Goal: Check status: Check status

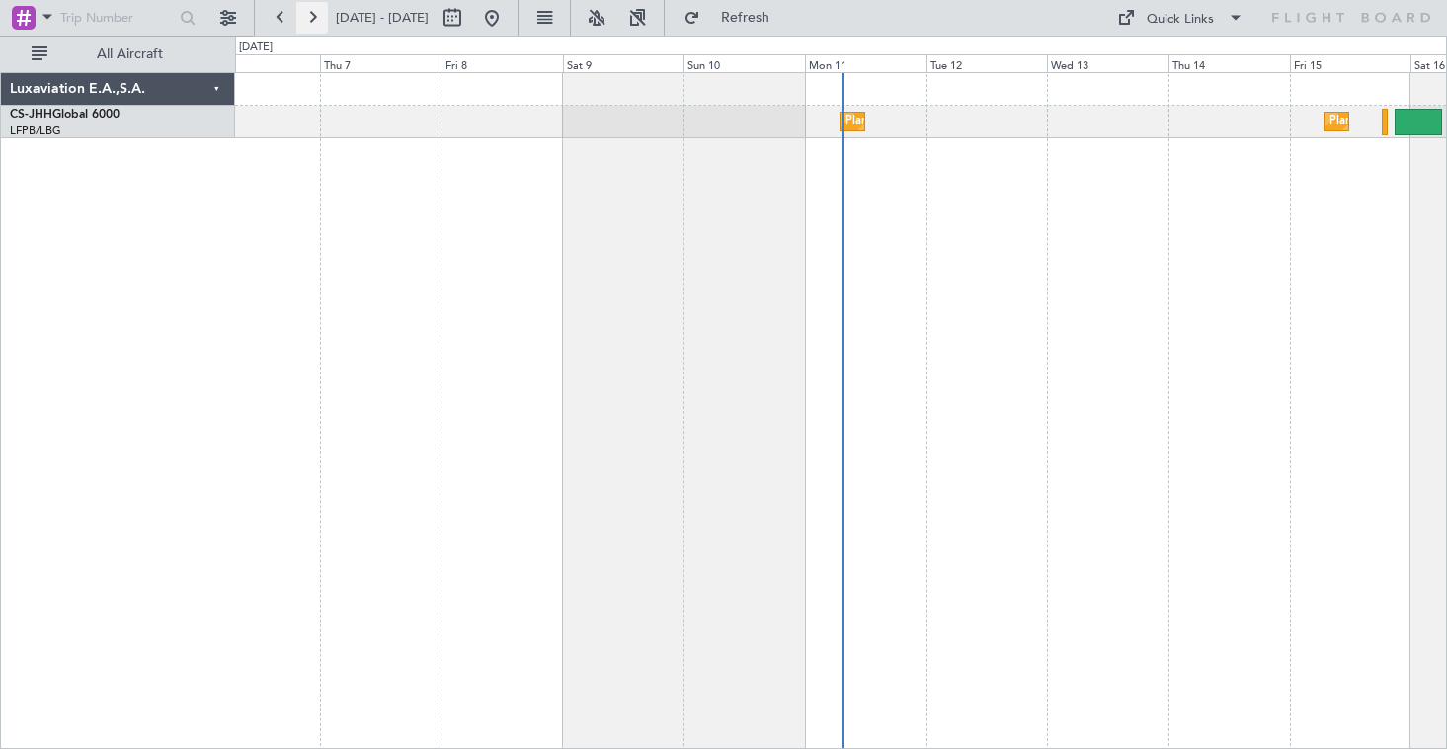
click at [313, 26] on button at bounding box center [312, 18] width 32 height 32
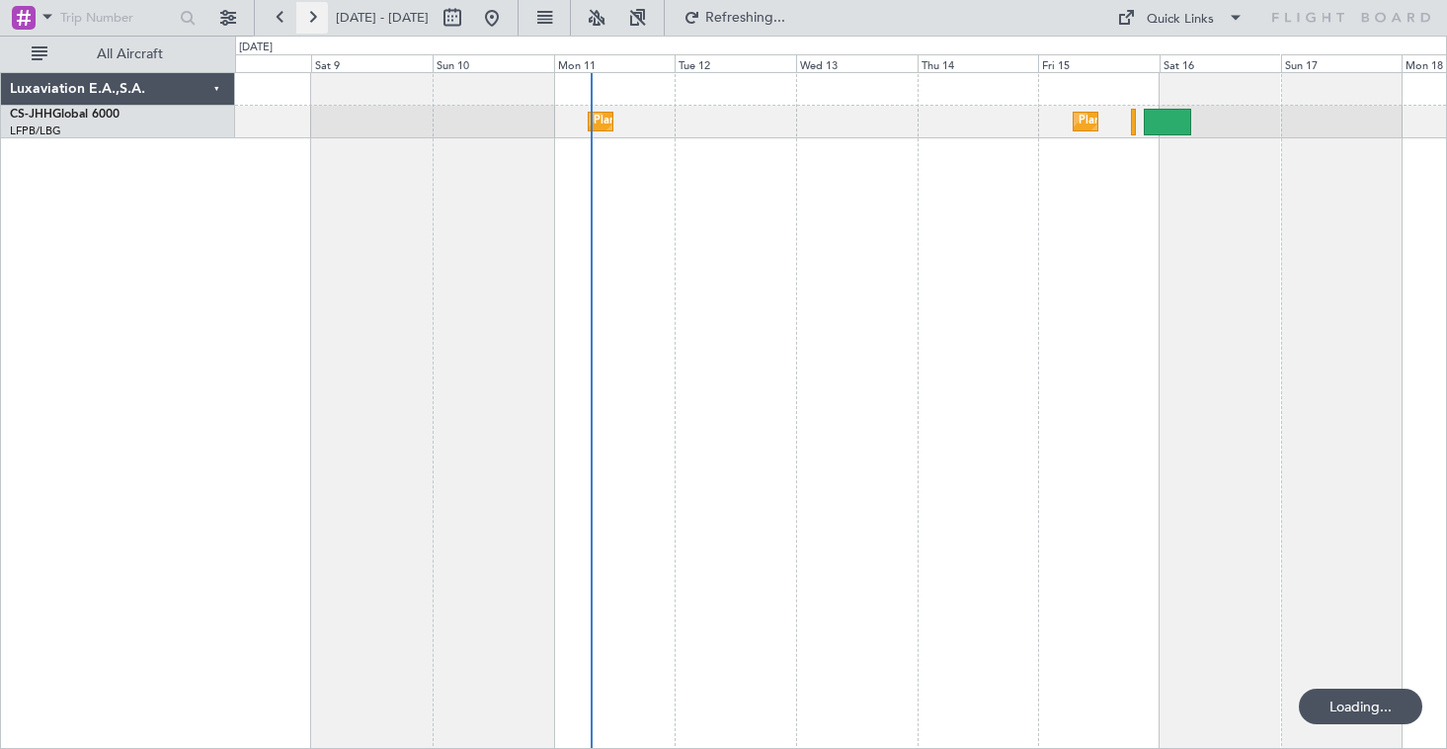
click at [313, 26] on button at bounding box center [312, 18] width 32 height 32
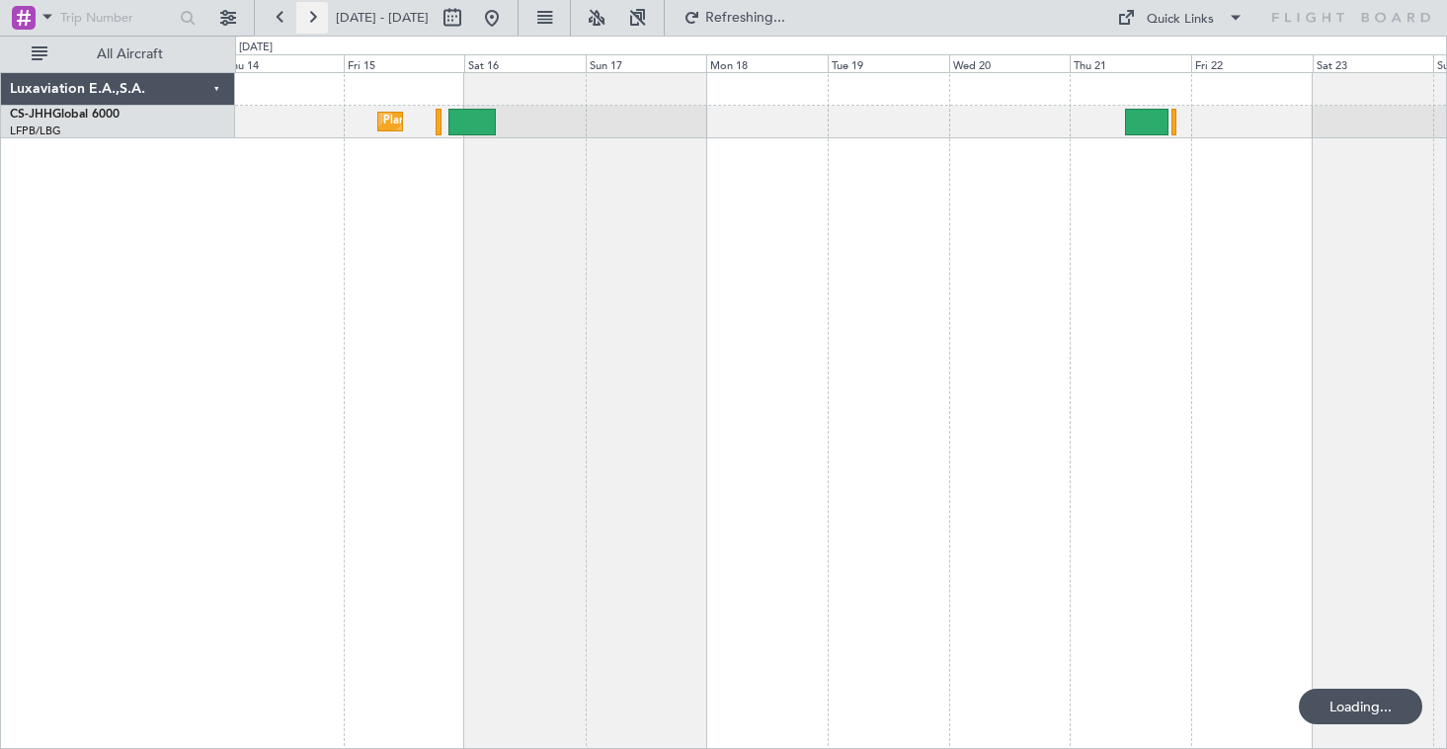
click at [313, 26] on button at bounding box center [312, 18] width 32 height 32
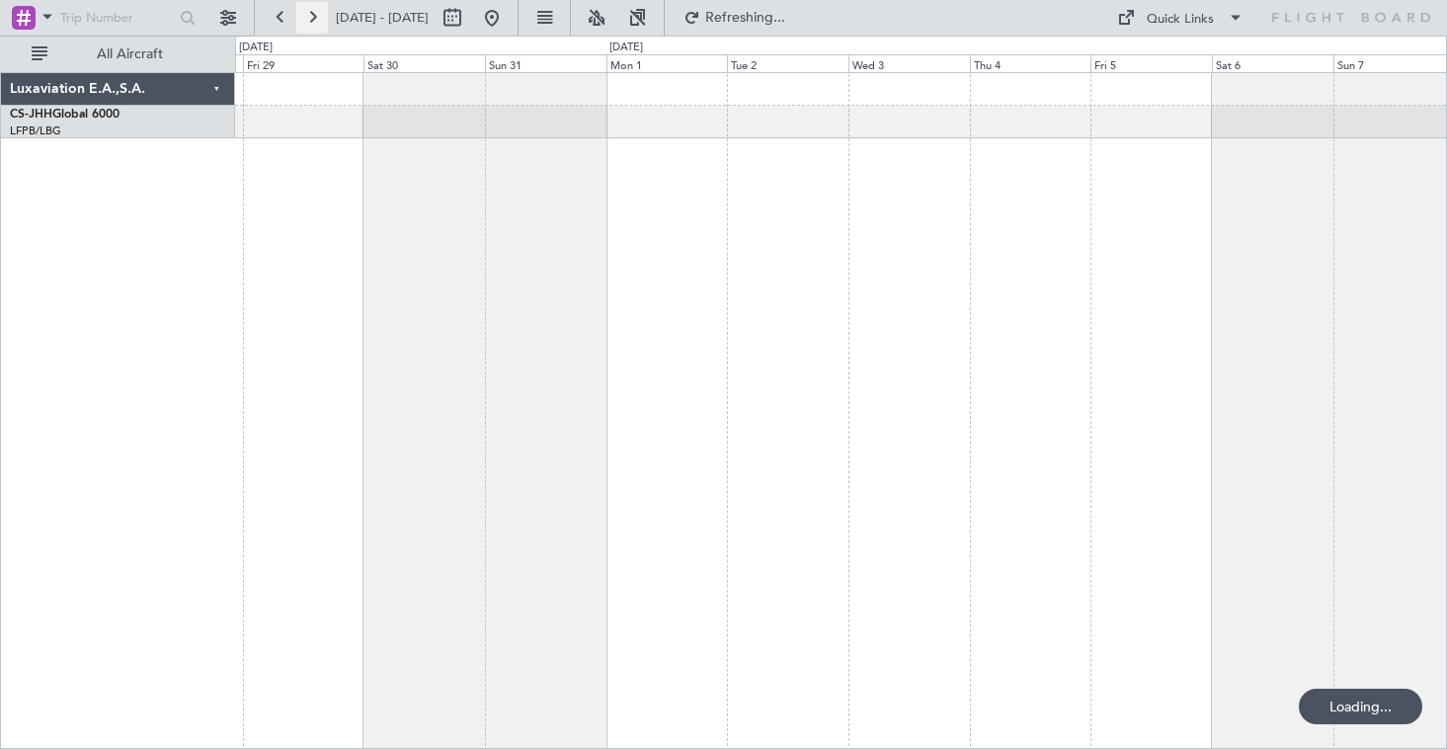
click at [313, 26] on button at bounding box center [312, 18] width 32 height 32
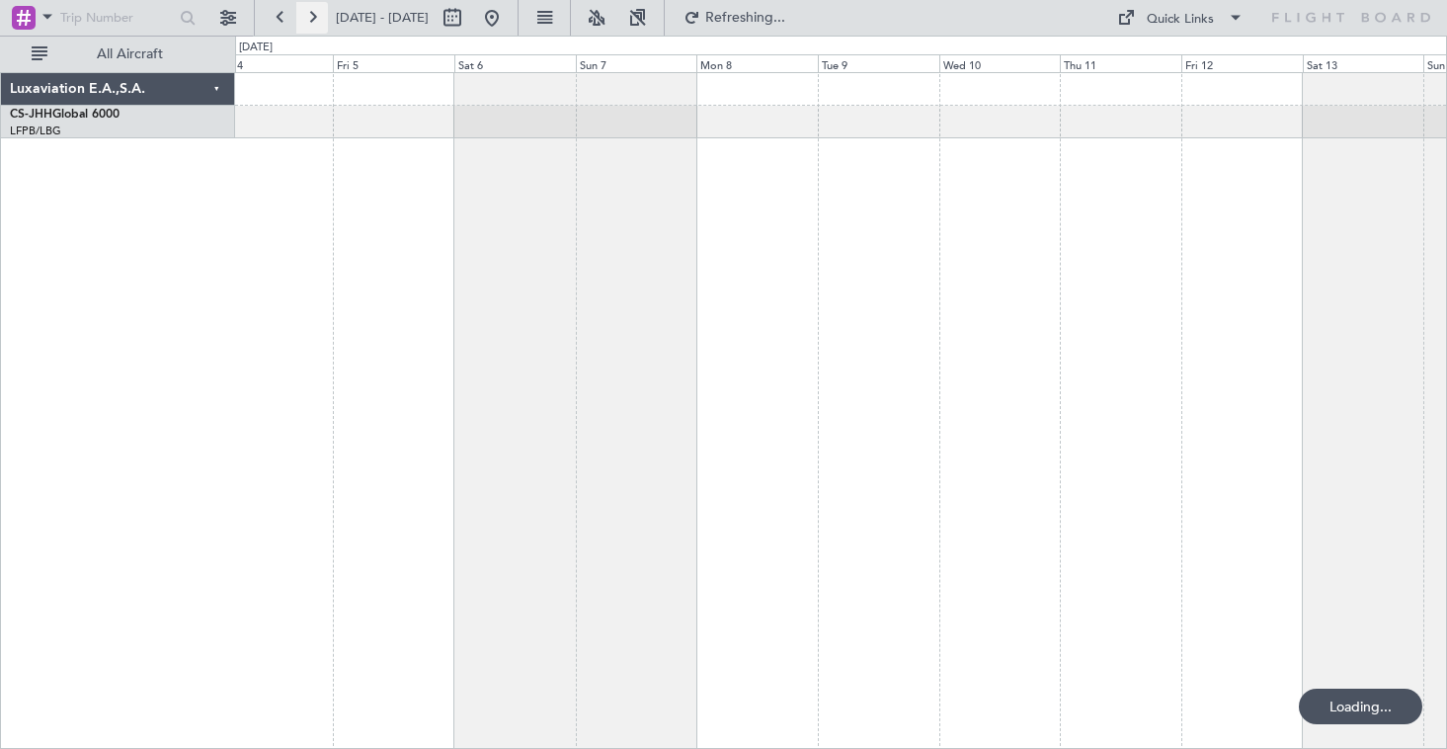
click at [313, 26] on button at bounding box center [312, 18] width 32 height 32
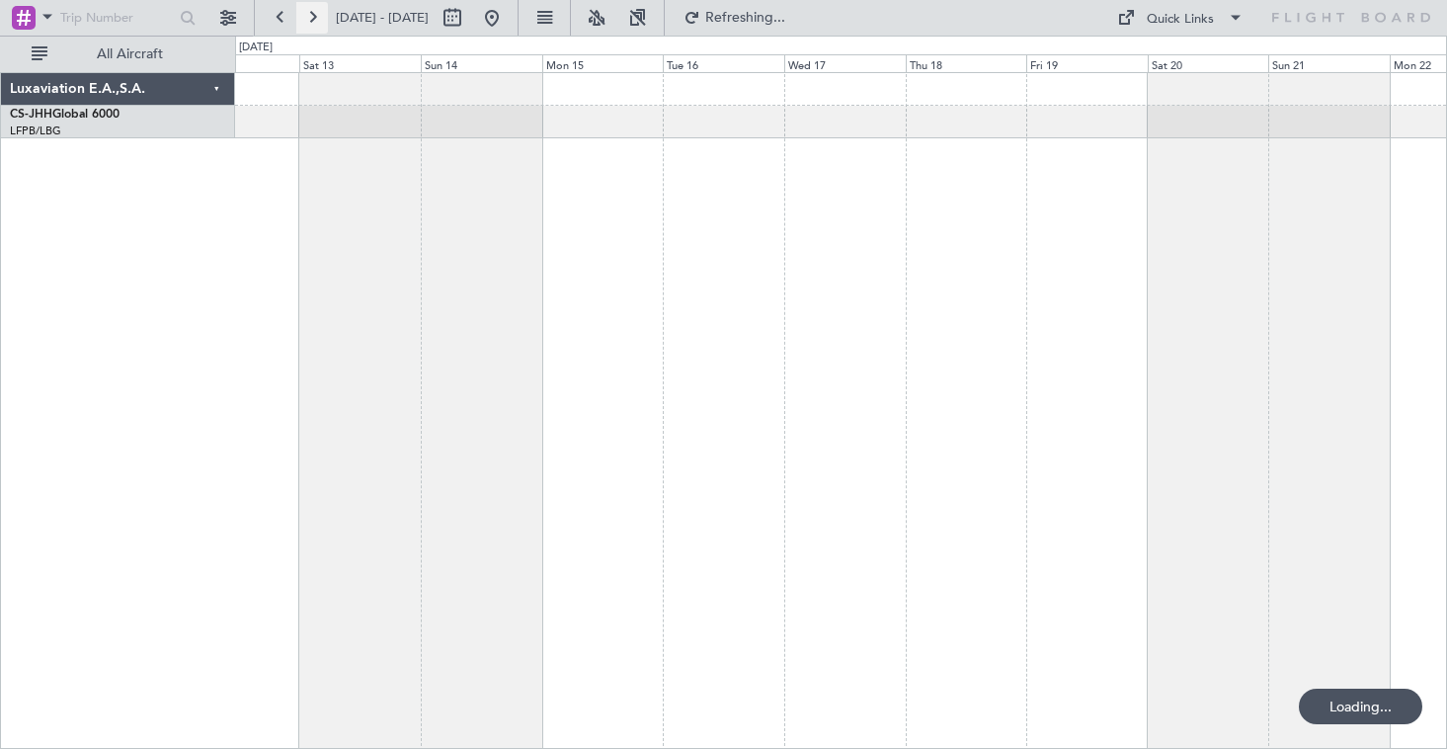
click at [313, 26] on button at bounding box center [312, 18] width 32 height 32
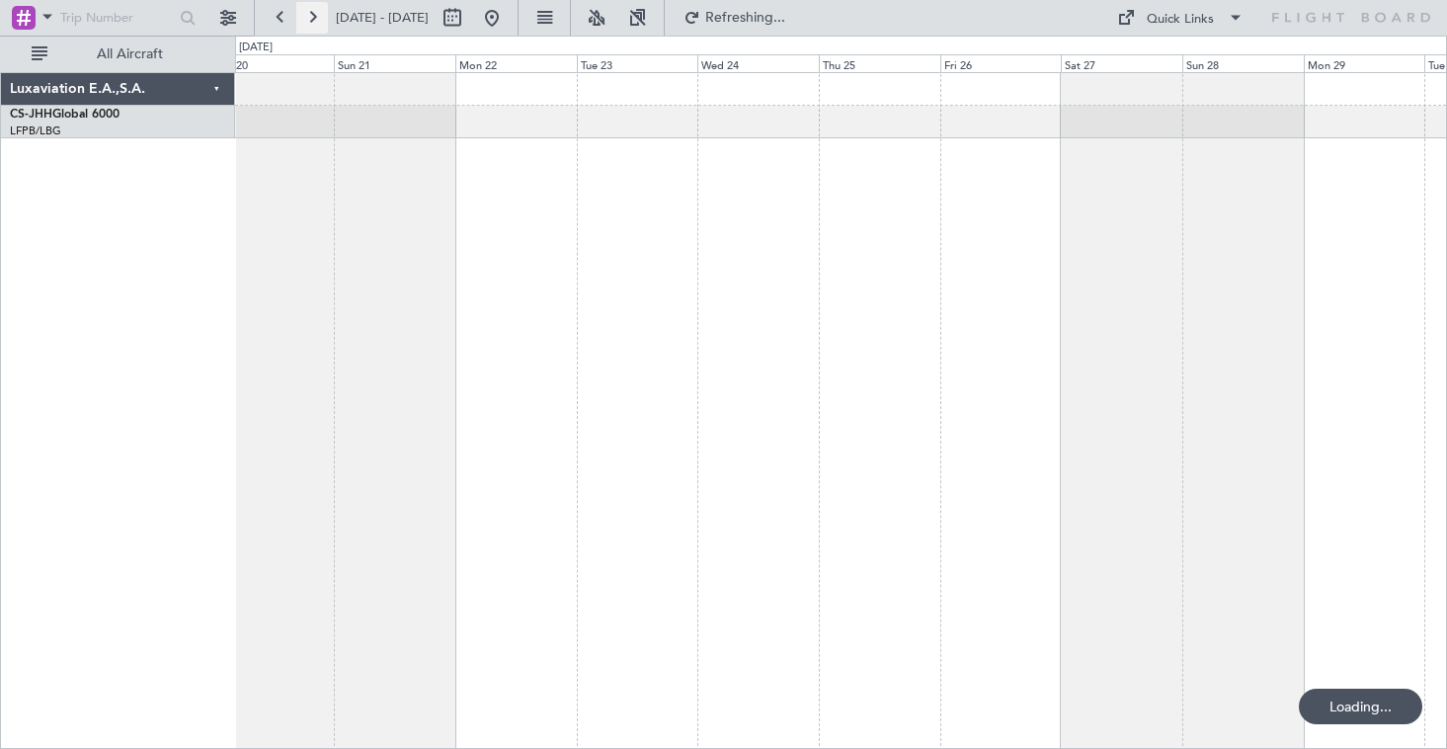
click at [313, 26] on button at bounding box center [312, 18] width 32 height 32
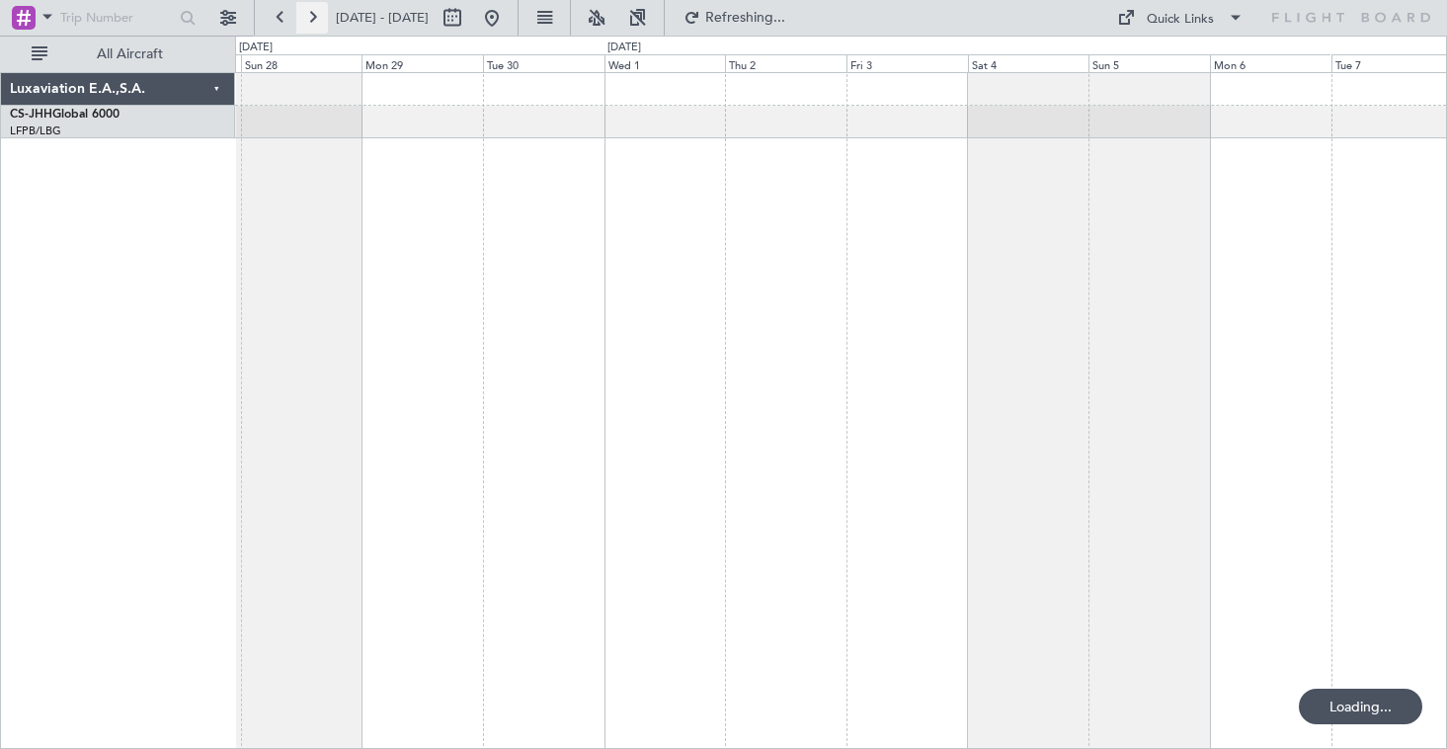
click at [313, 26] on button at bounding box center [312, 18] width 32 height 32
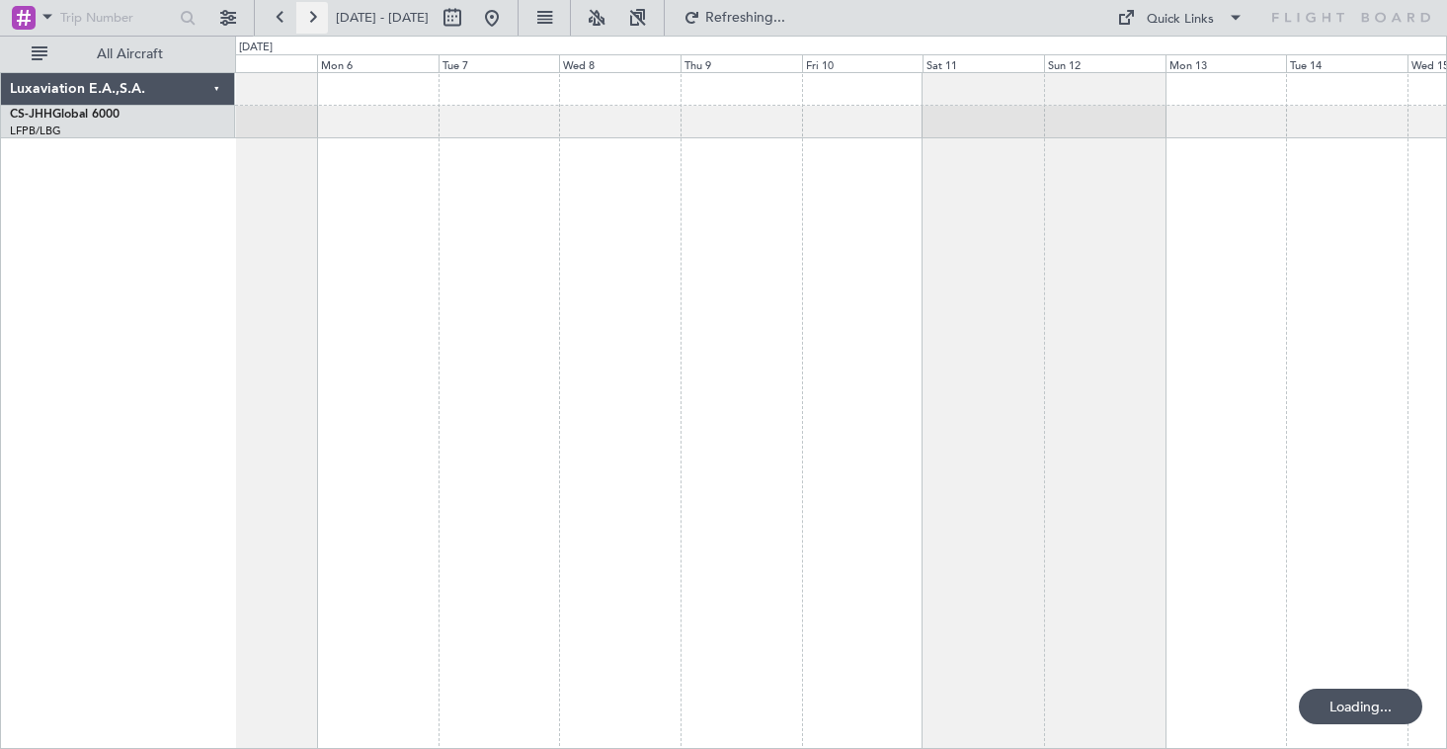
click at [313, 26] on button at bounding box center [312, 18] width 32 height 32
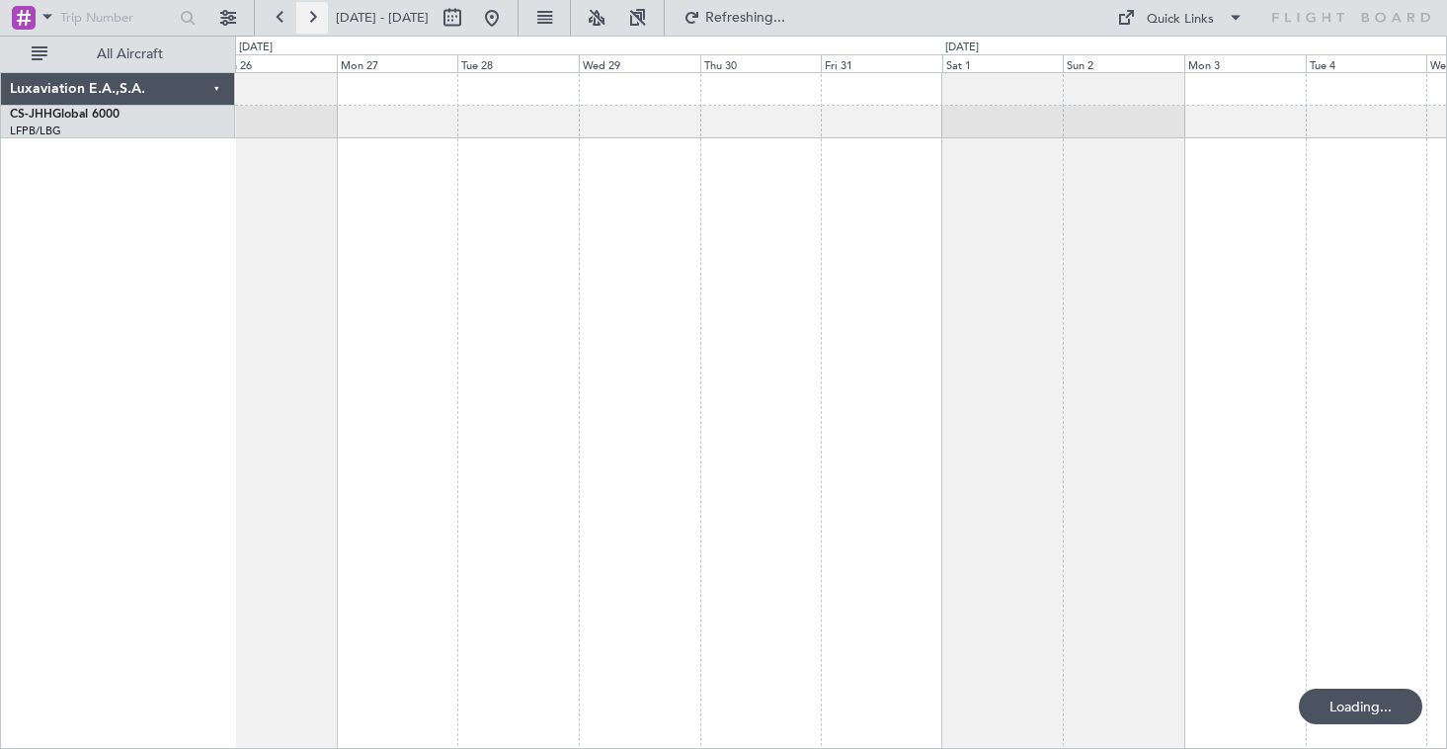
click at [313, 26] on button at bounding box center [312, 18] width 32 height 32
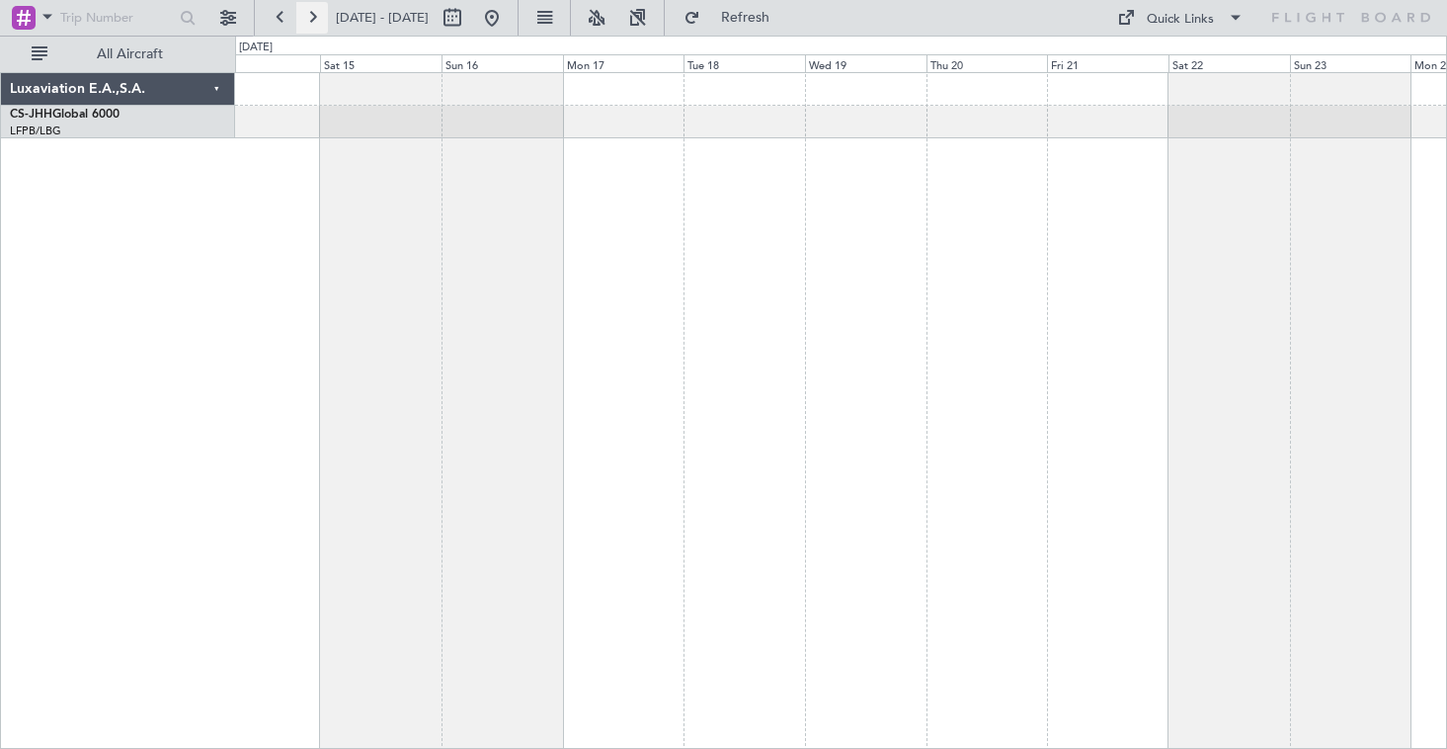
click at [313, 26] on button at bounding box center [312, 18] width 32 height 32
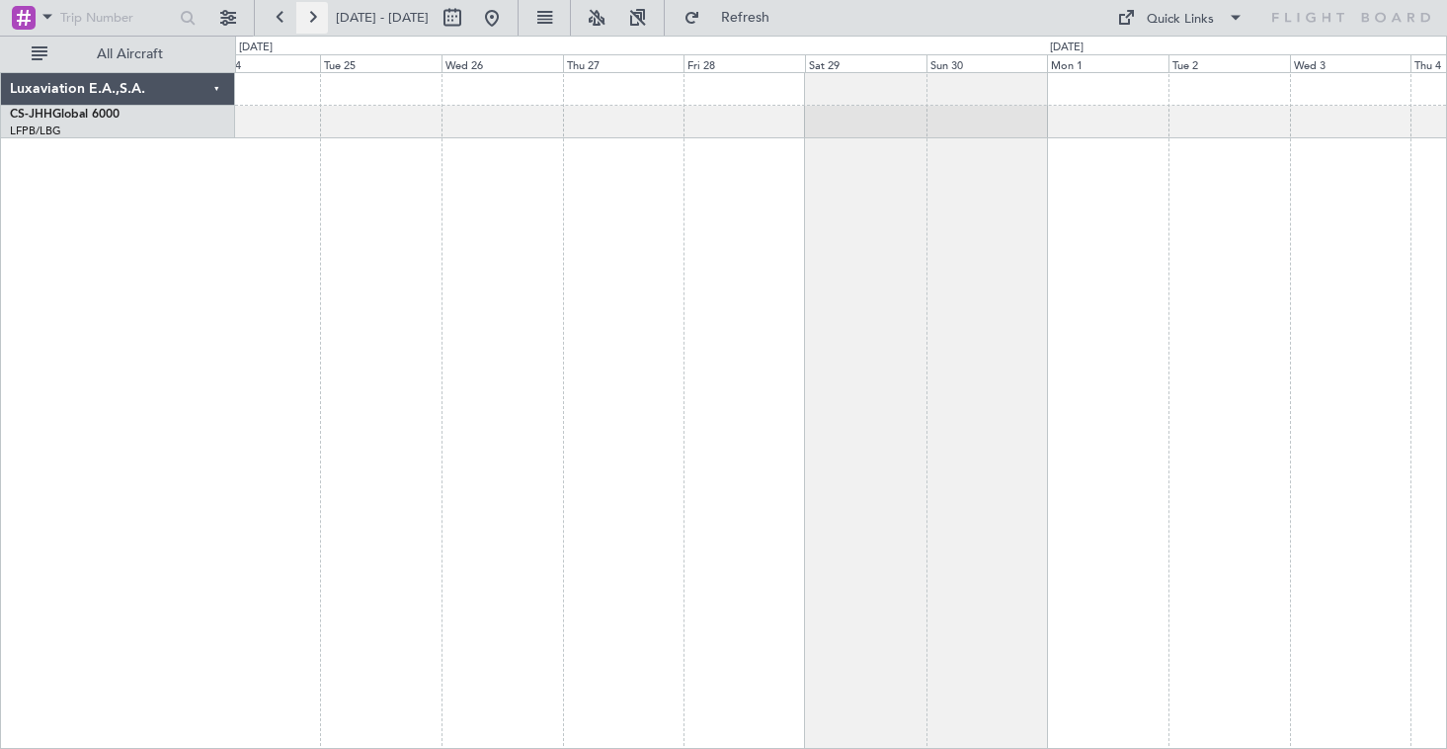
click at [313, 26] on button at bounding box center [312, 18] width 32 height 32
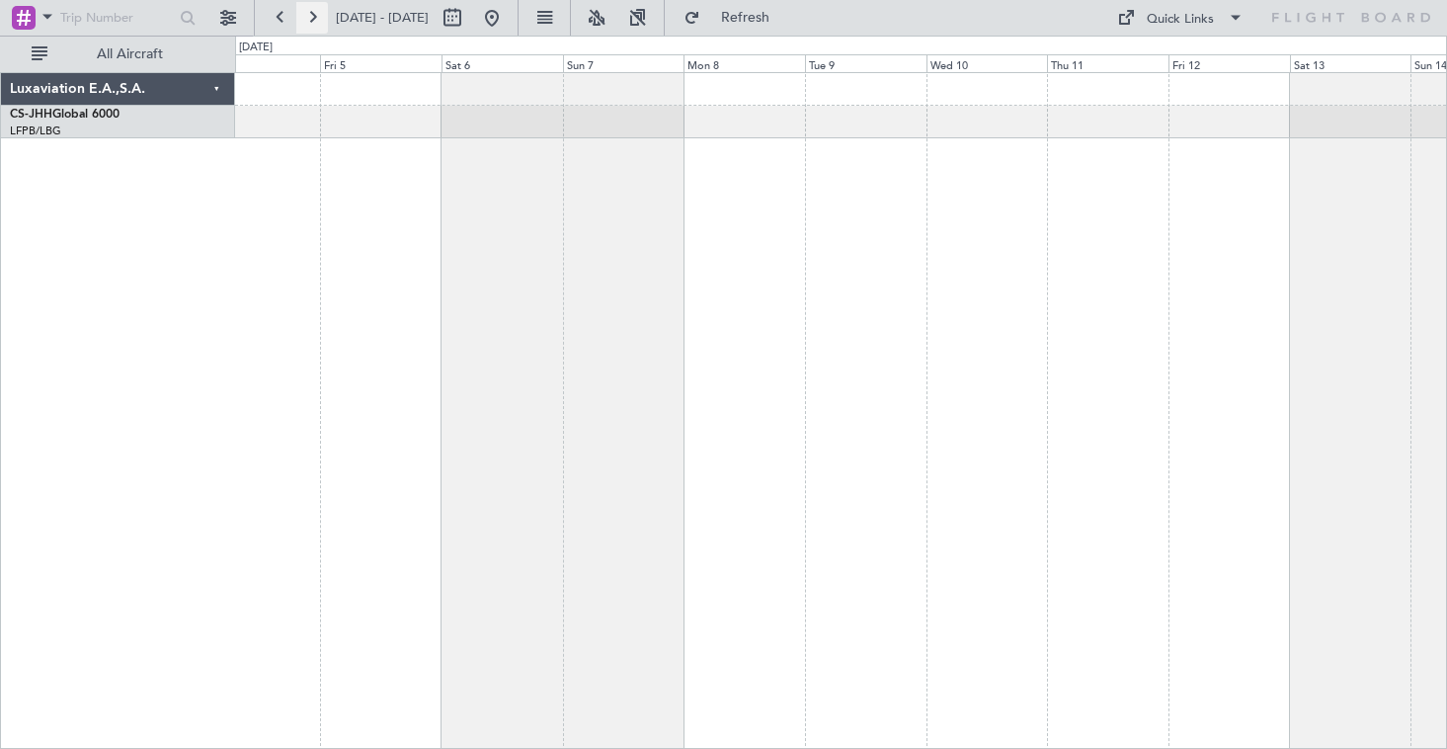
click at [313, 26] on button at bounding box center [312, 18] width 32 height 32
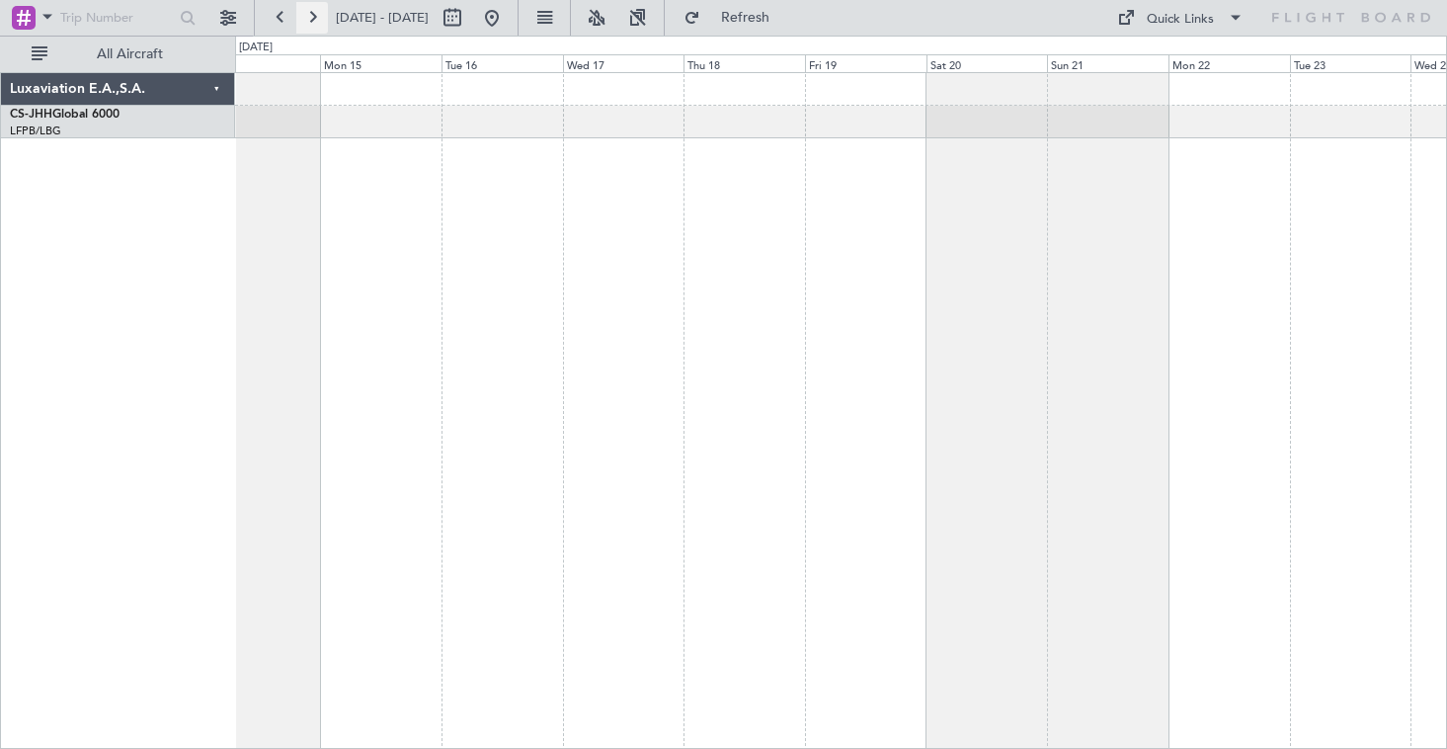
click at [312, 22] on button at bounding box center [312, 18] width 32 height 32
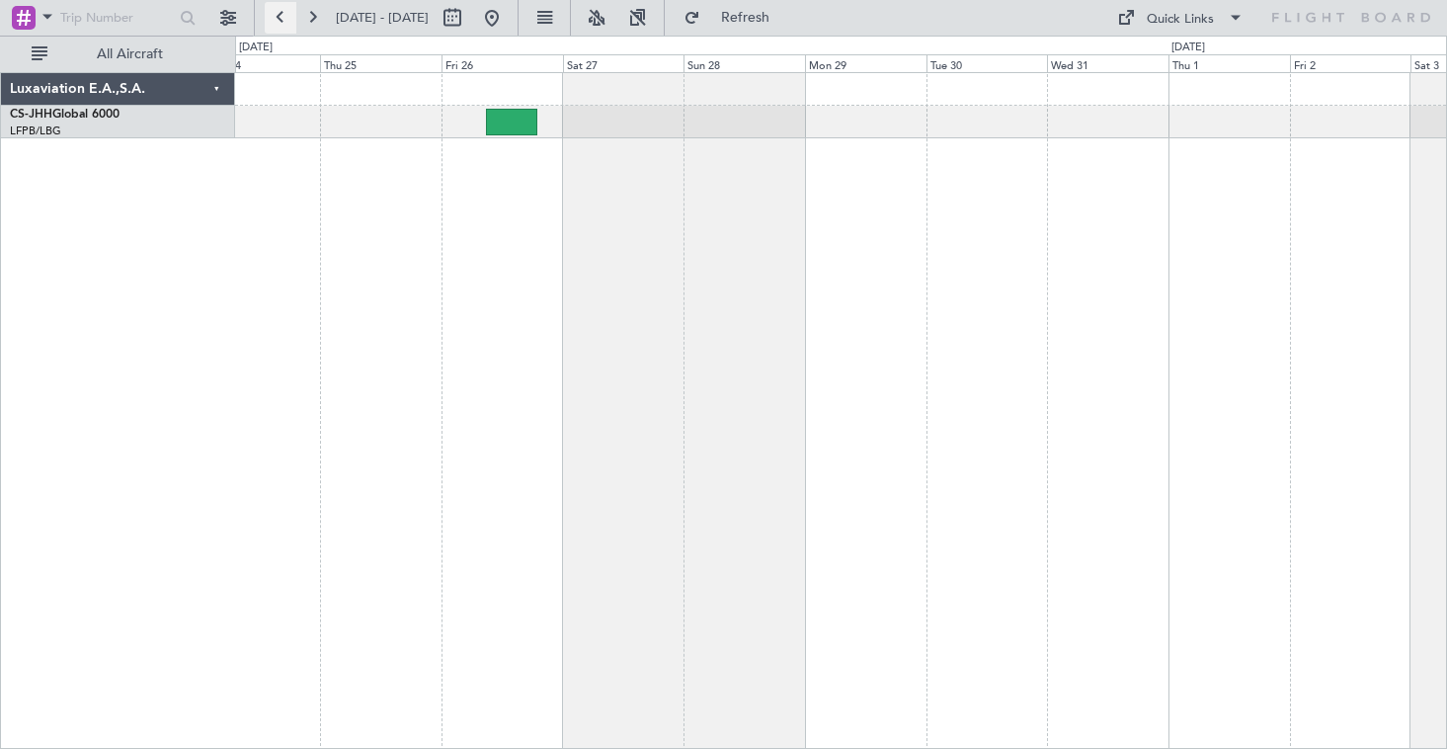
click at [288, 19] on button at bounding box center [281, 18] width 32 height 32
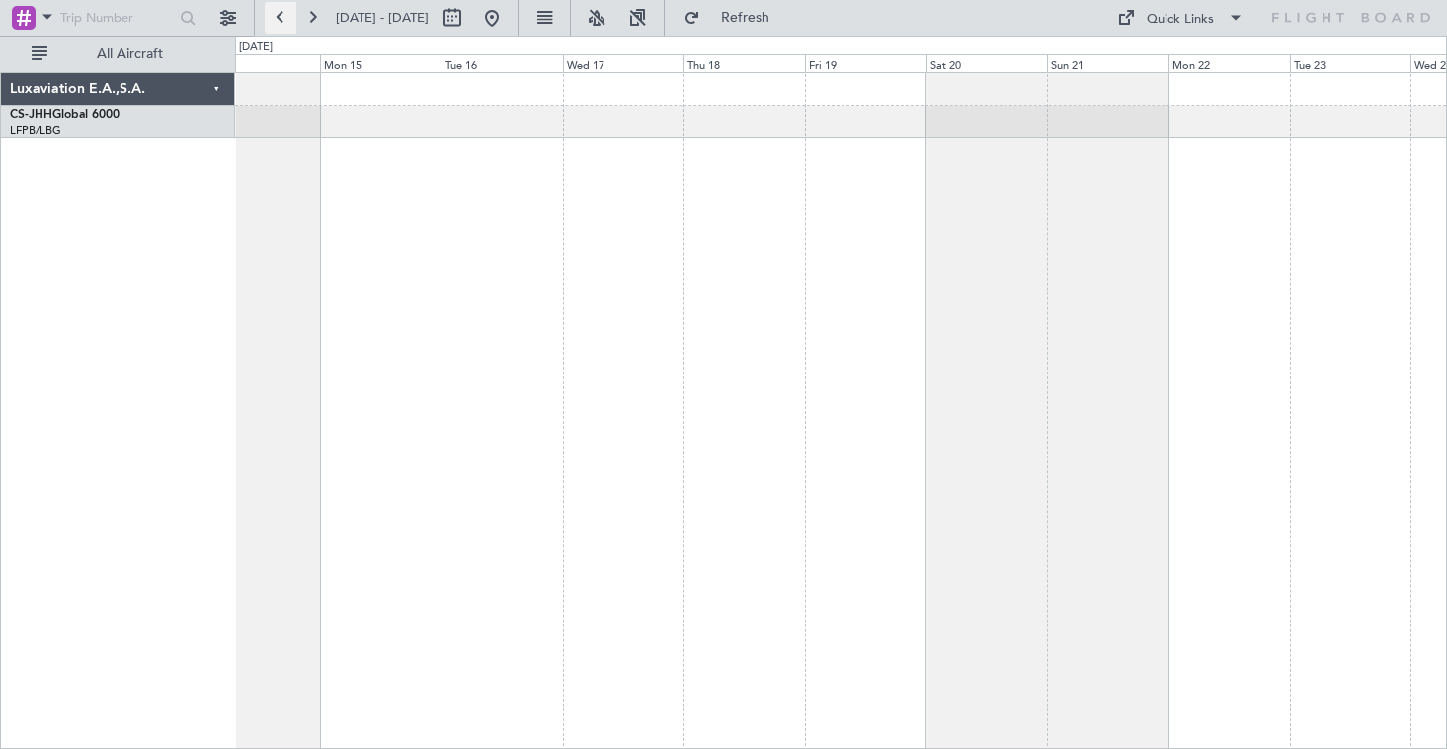
click at [288, 19] on button at bounding box center [281, 18] width 32 height 32
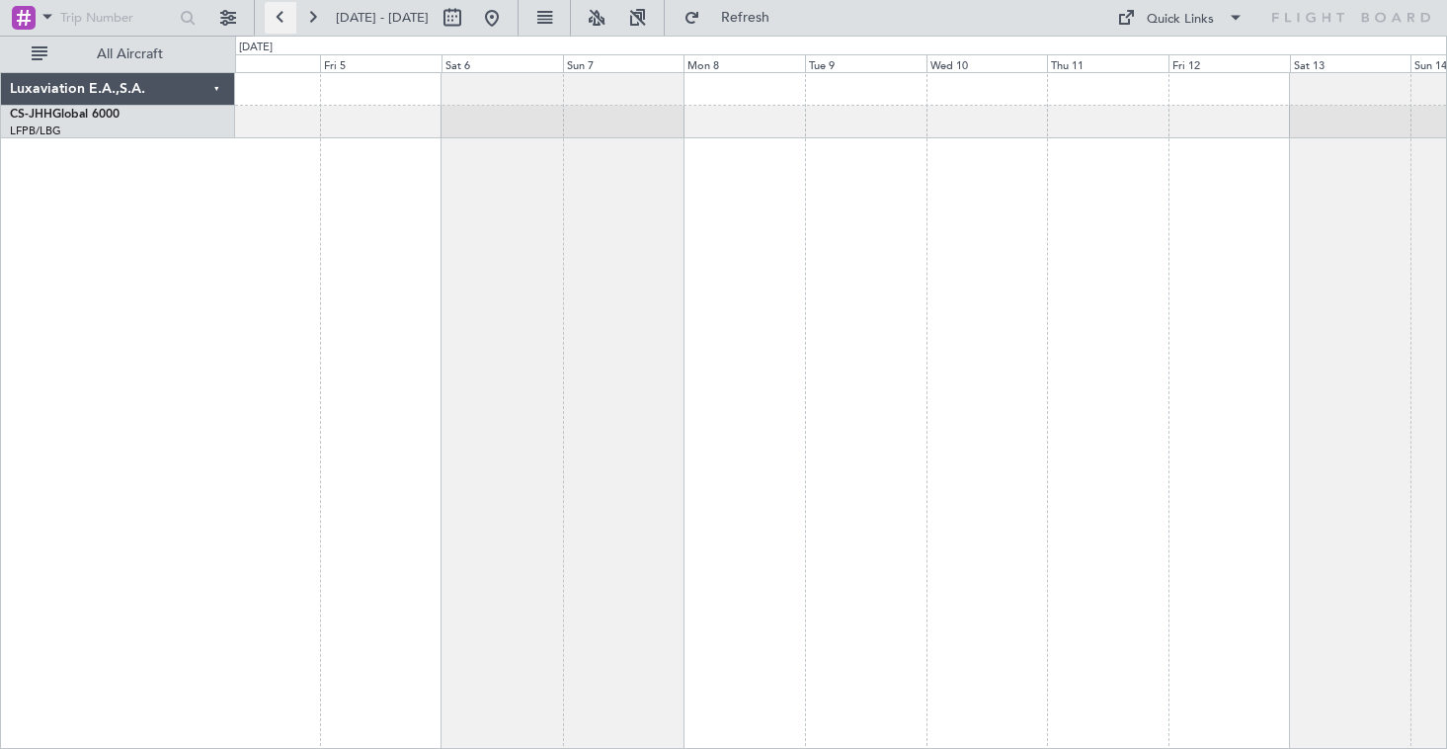
click at [287, 24] on button at bounding box center [281, 18] width 32 height 32
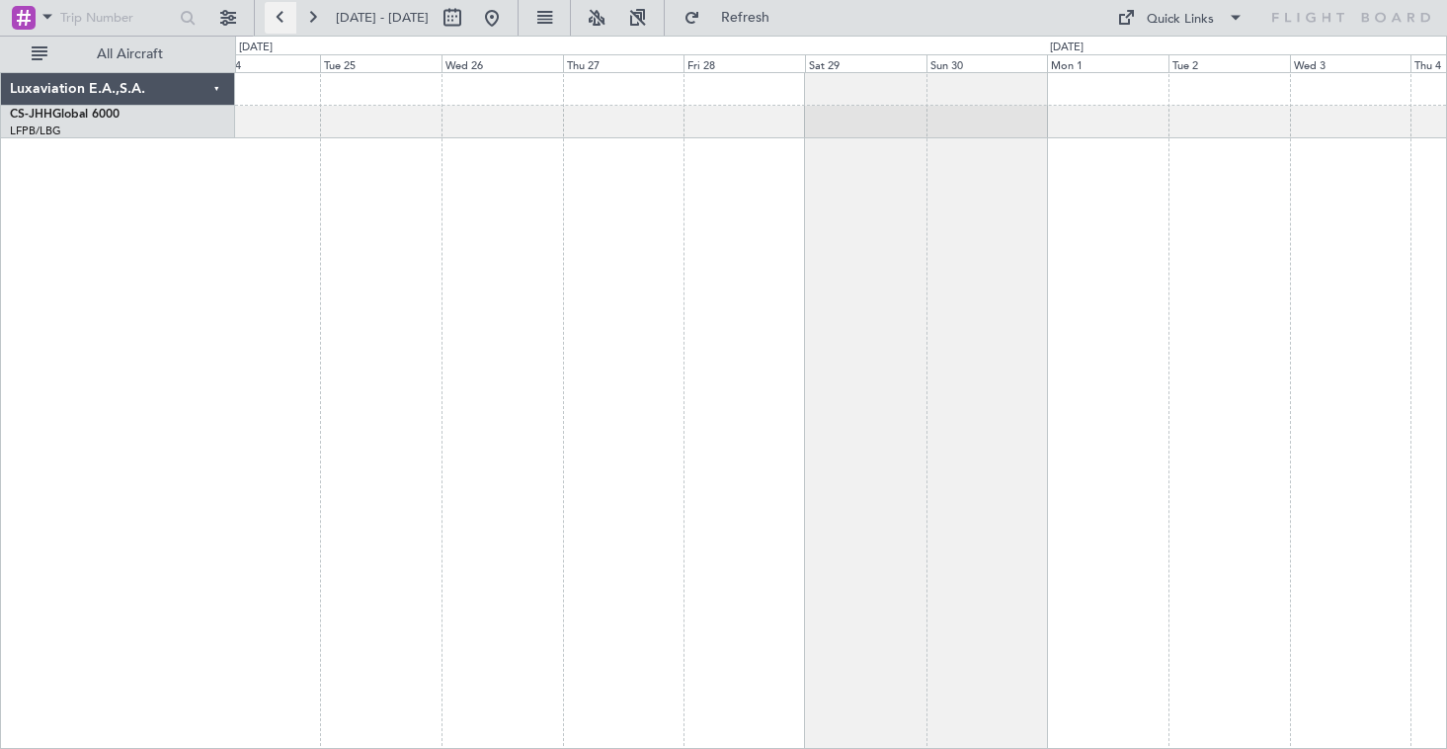
click at [287, 24] on button at bounding box center [281, 18] width 32 height 32
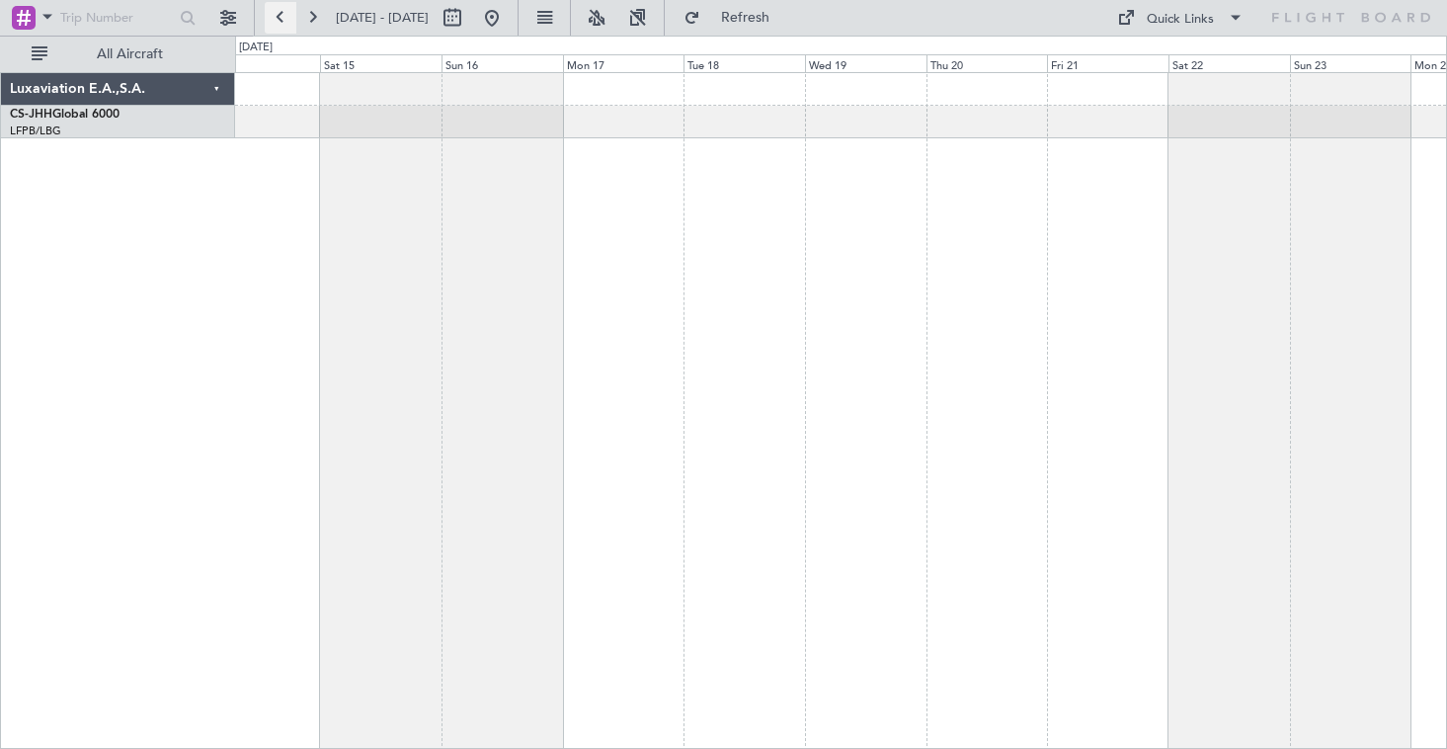
click at [287, 24] on button at bounding box center [281, 18] width 32 height 32
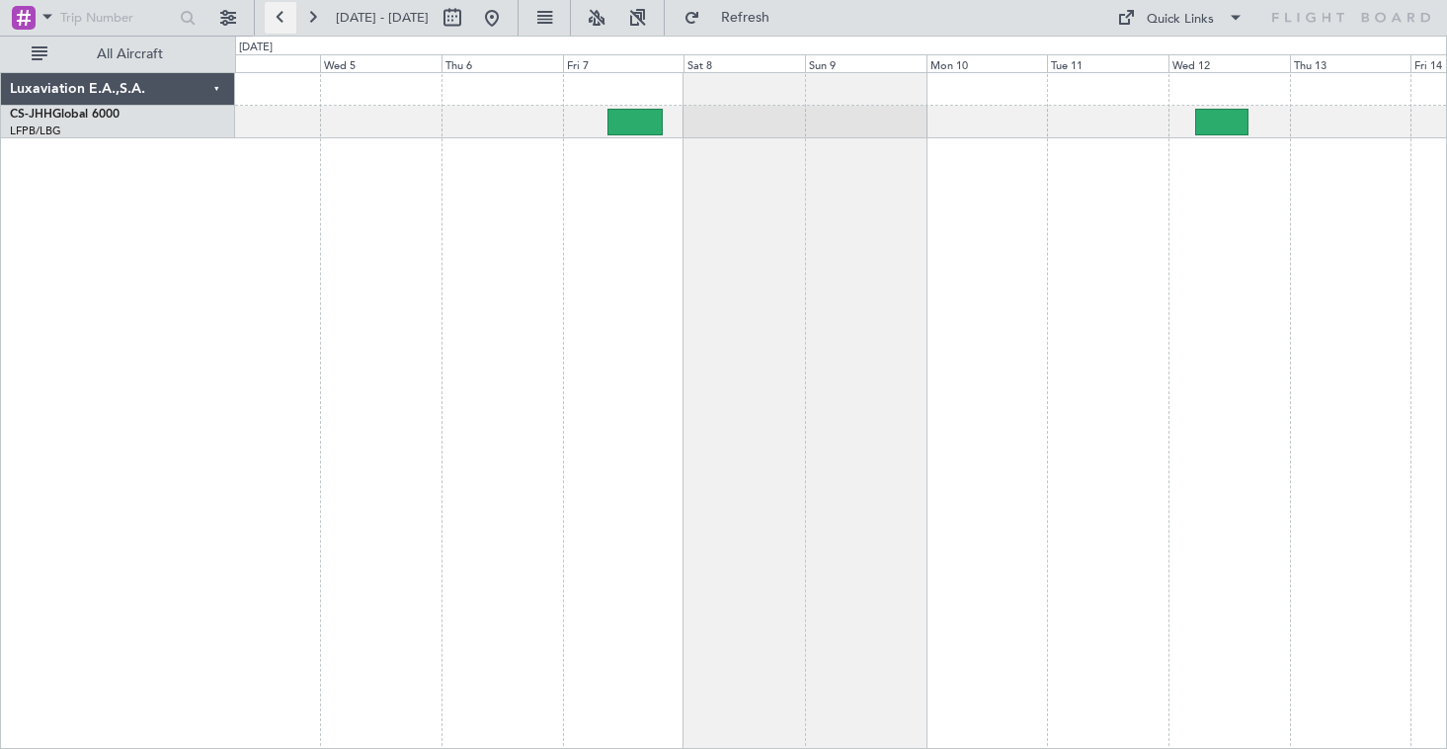
click at [283, 29] on button at bounding box center [281, 18] width 32 height 32
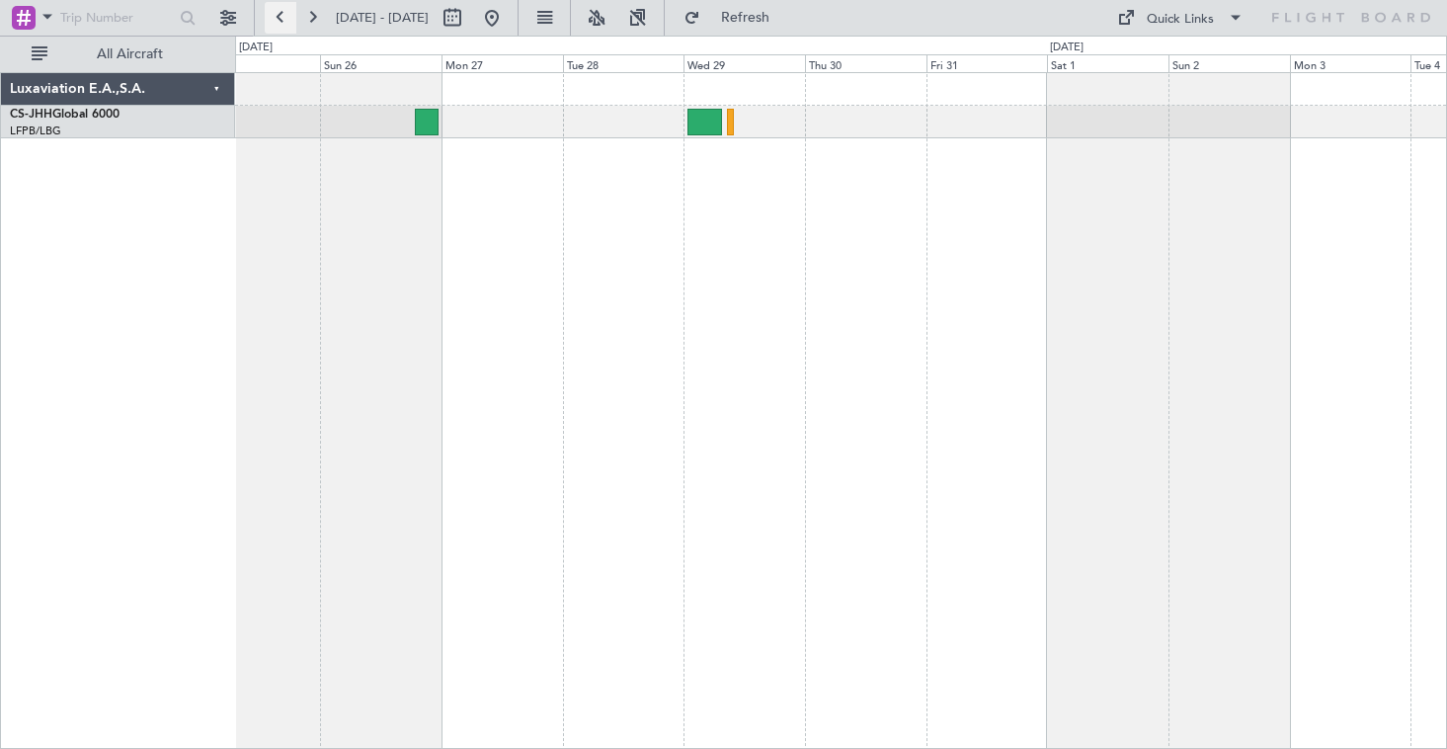
click at [283, 24] on button at bounding box center [281, 18] width 32 height 32
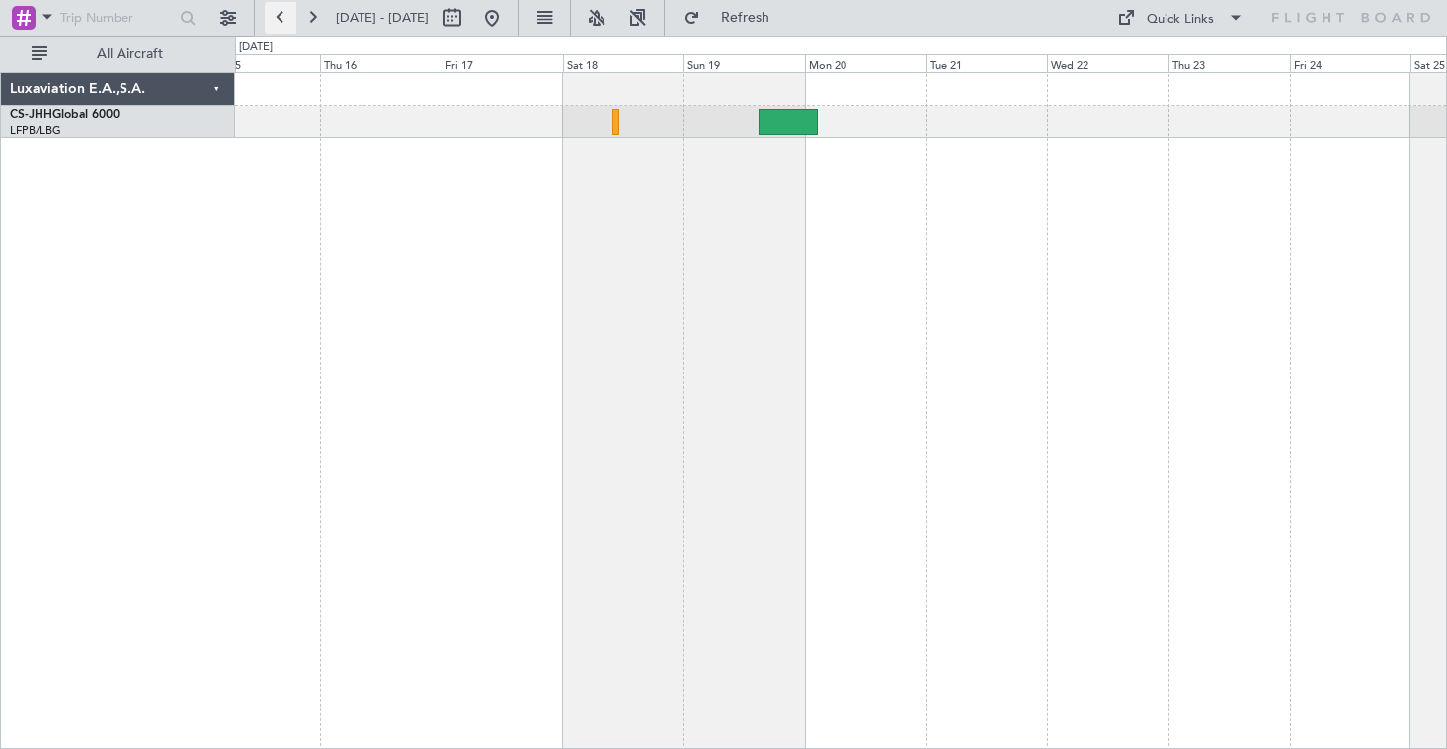
click at [277, 20] on button at bounding box center [281, 18] width 32 height 32
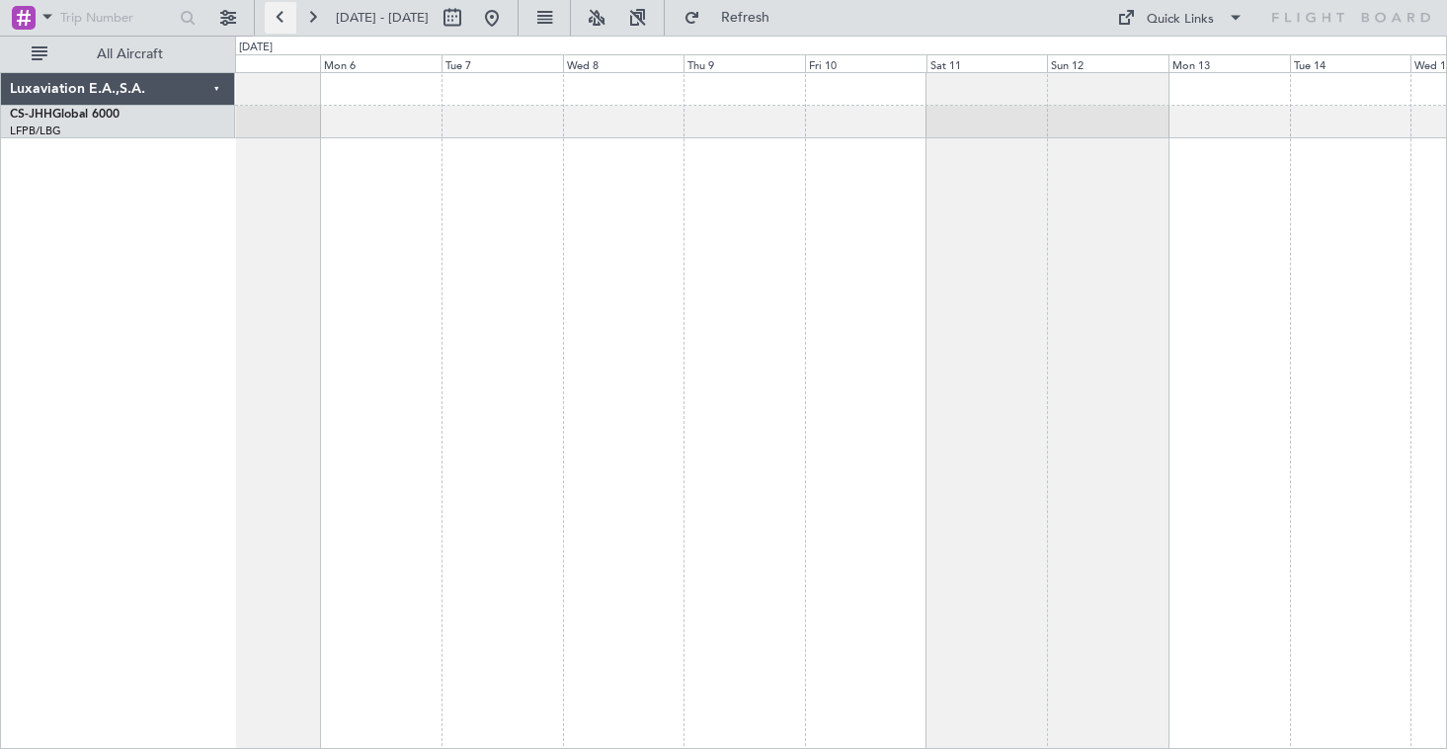
click at [277, 20] on button at bounding box center [281, 18] width 32 height 32
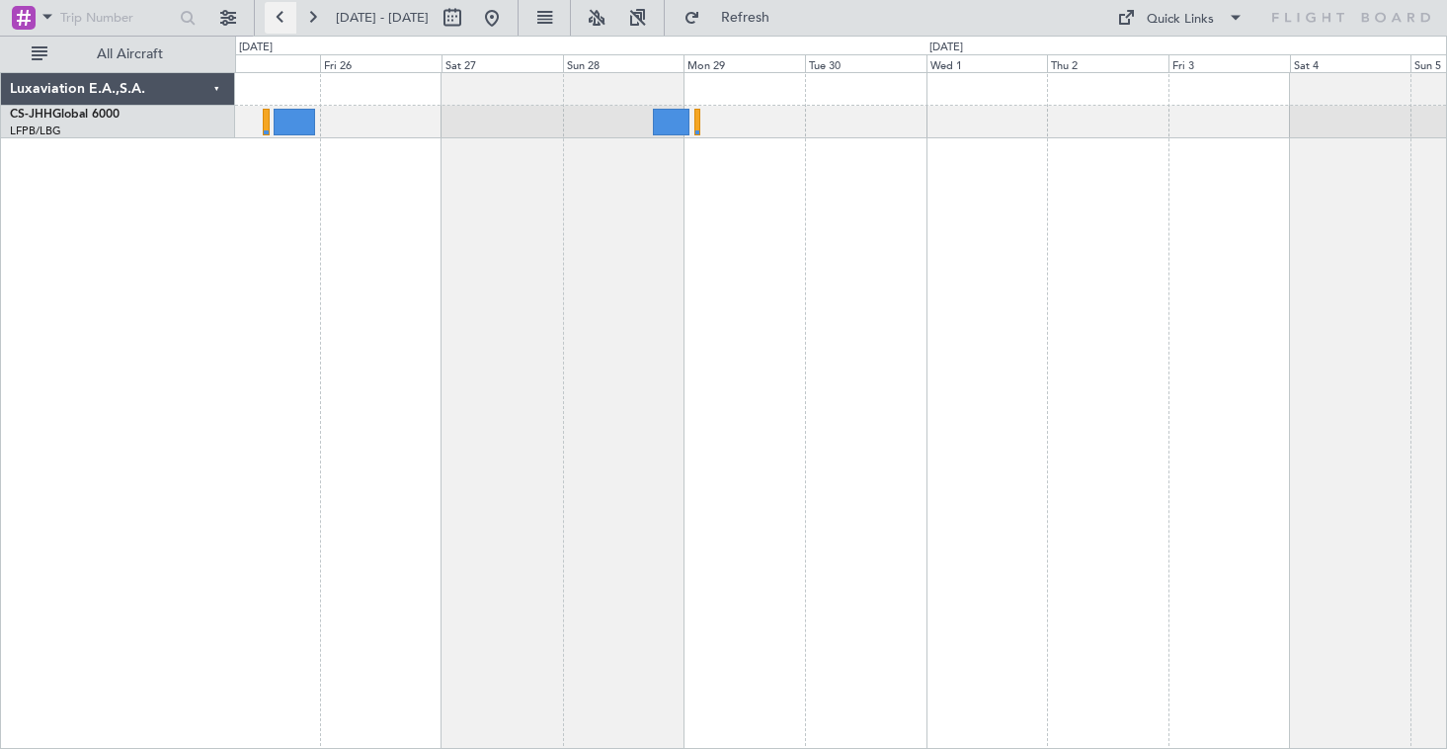
click at [291, 33] on button at bounding box center [281, 18] width 32 height 32
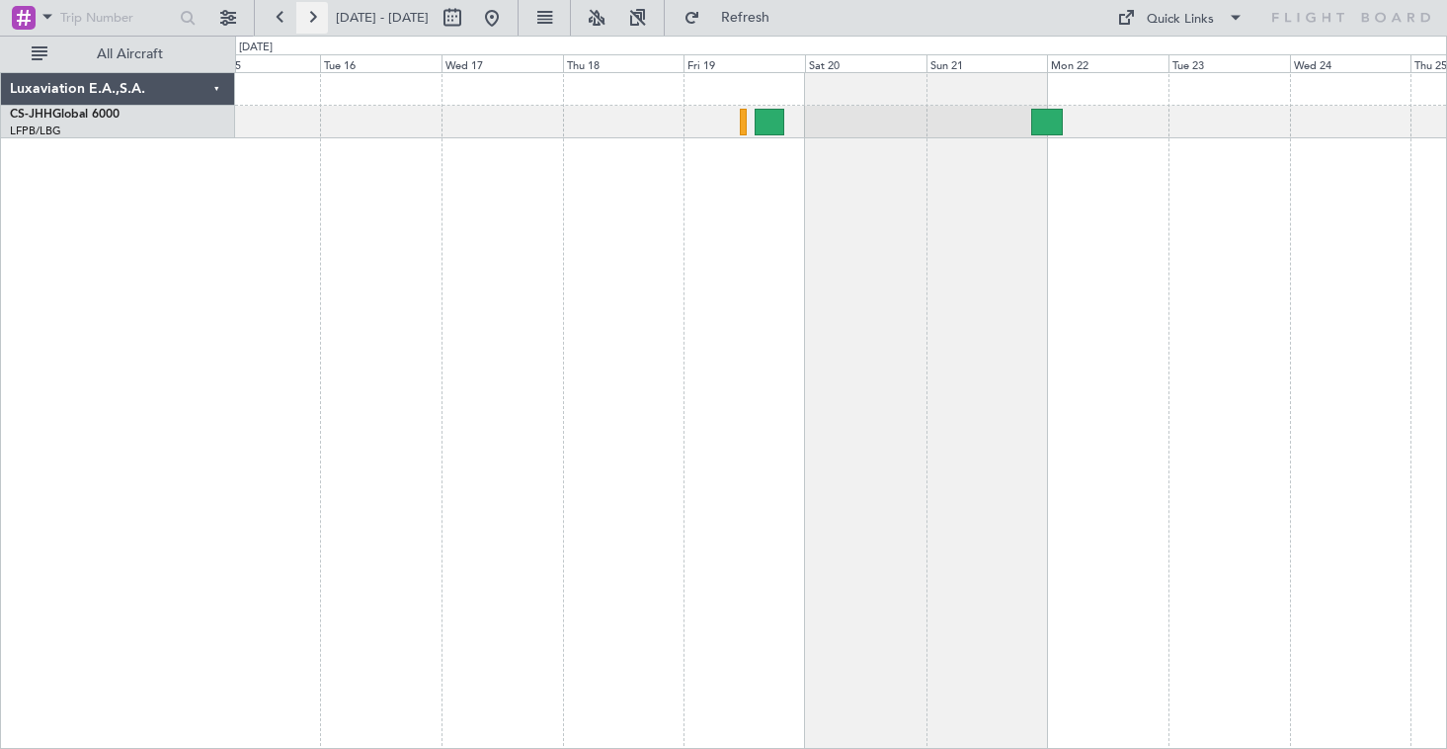
click at [318, 21] on button at bounding box center [312, 18] width 32 height 32
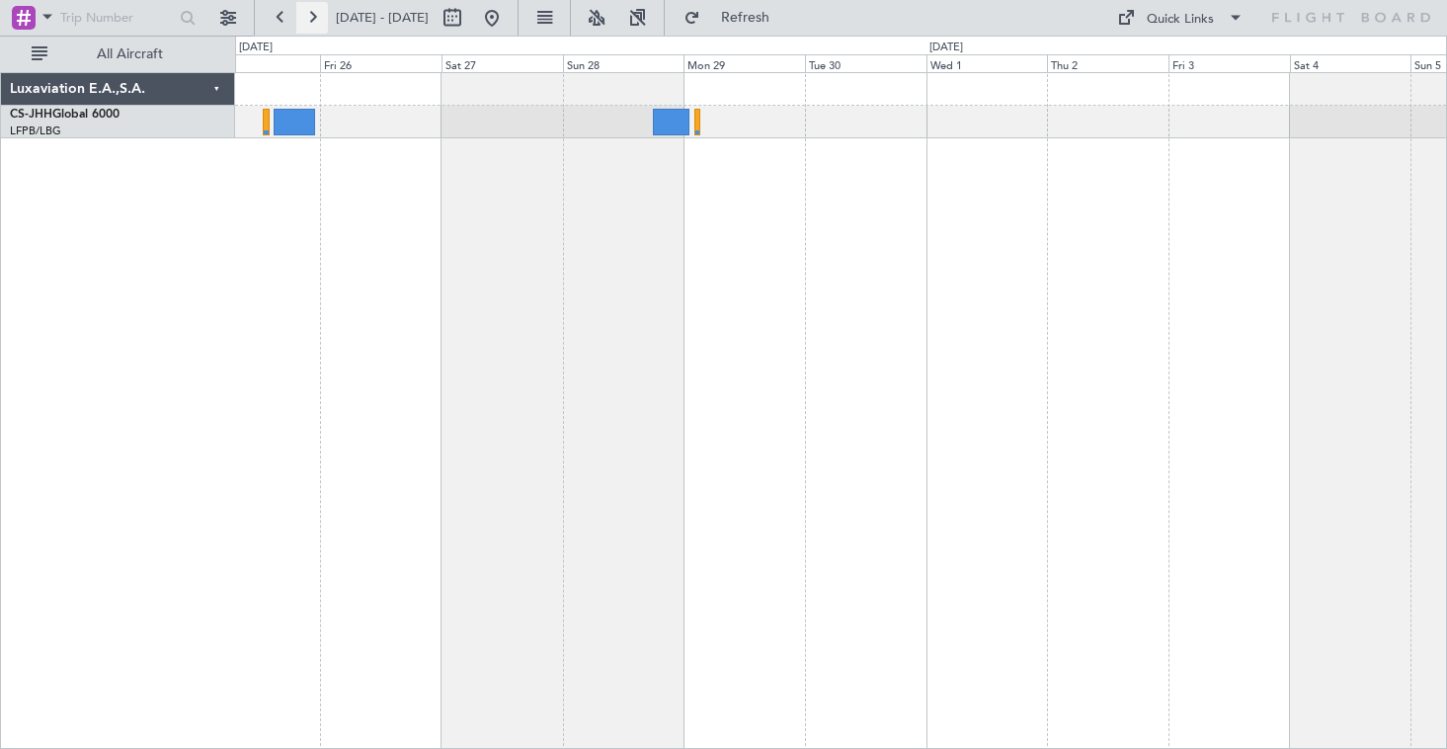
click at [318, 21] on button at bounding box center [312, 18] width 32 height 32
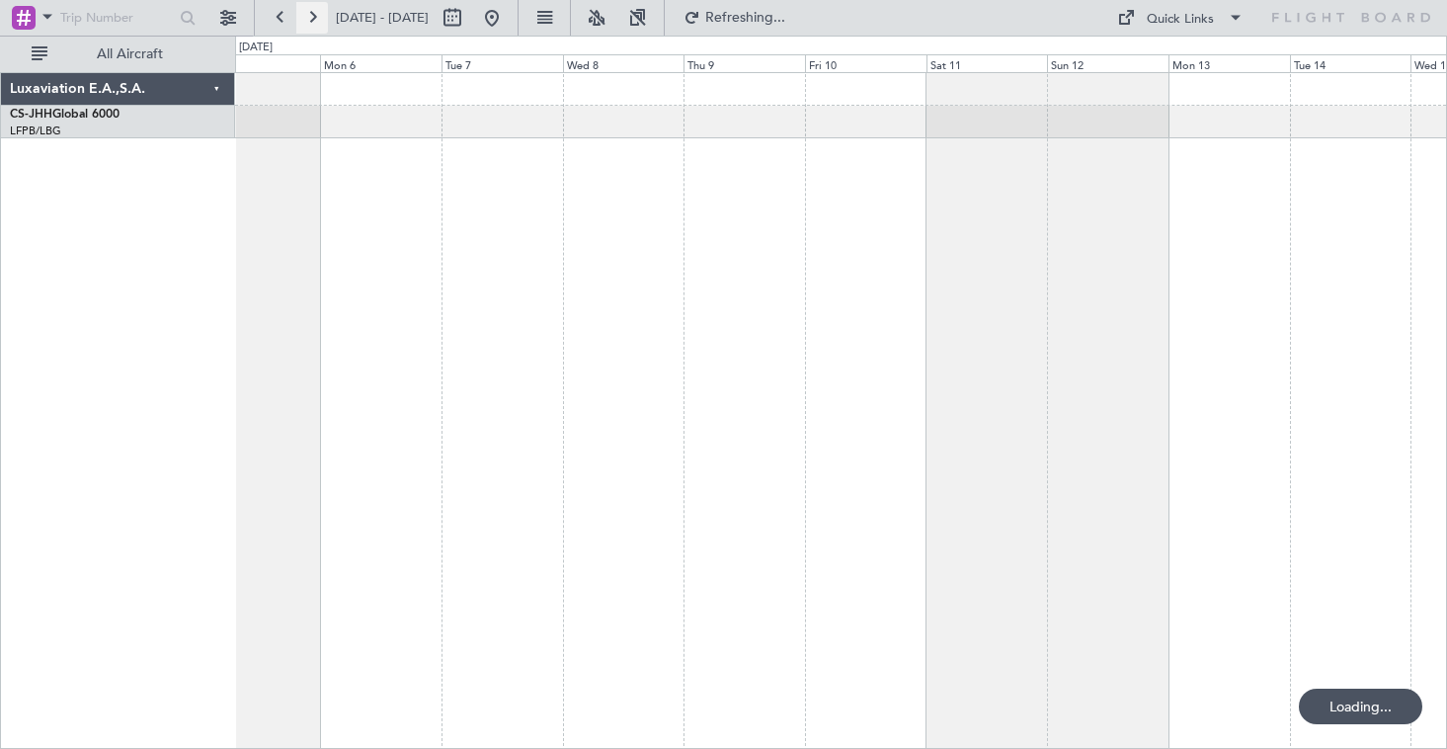
click at [318, 21] on button at bounding box center [312, 18] width 32 height 32
